Goal: Task Accomplishment & Management: Complete application form

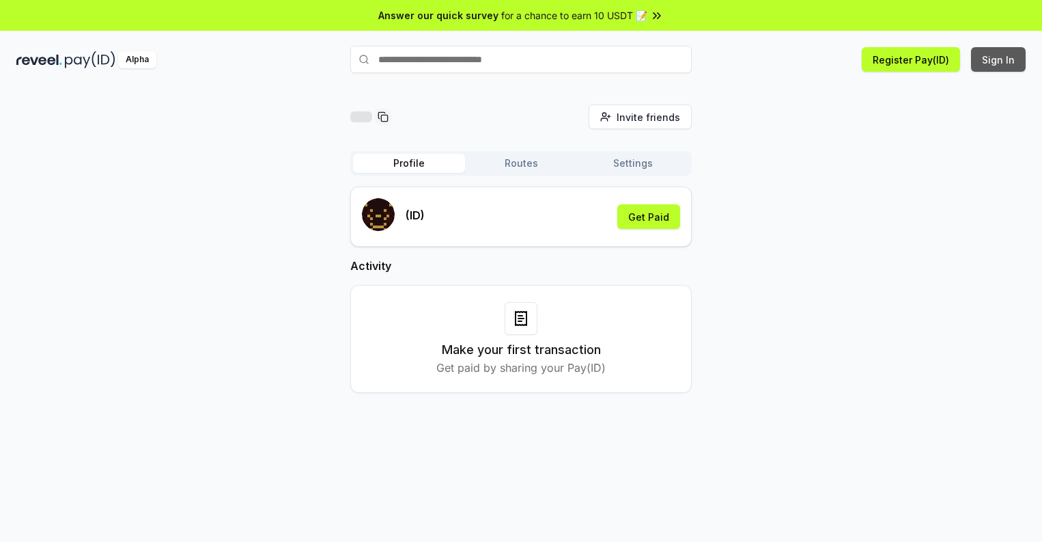
click at [999, 59] on button "Sign In" at bounding box center [998, 59] width 55 height 25
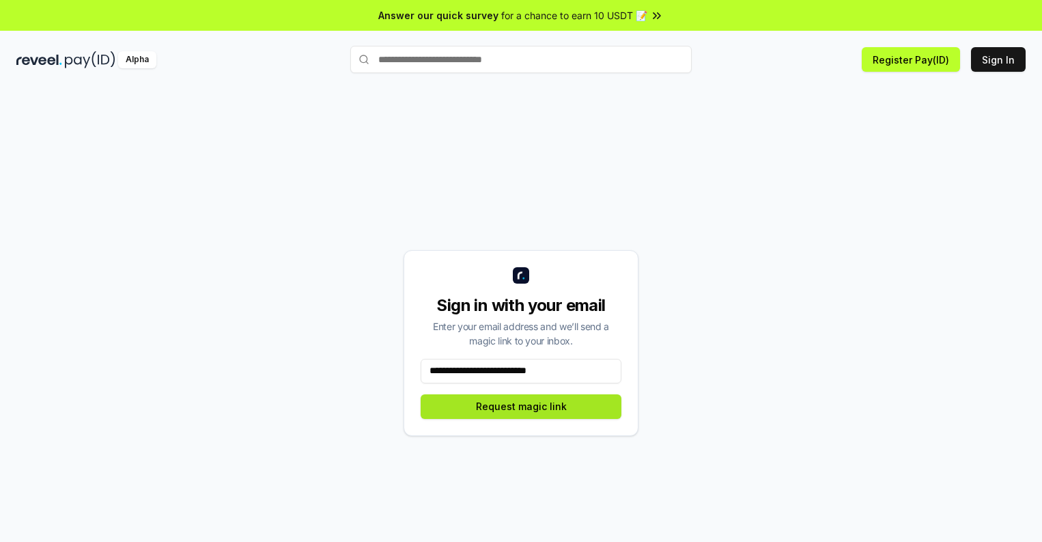
type input "**********"
click at [521, 406] on button "Request magic link" at bounding box center [521, 406] width 201 height 25
